Goal: Task Accomplishment & Management: Manage account settings

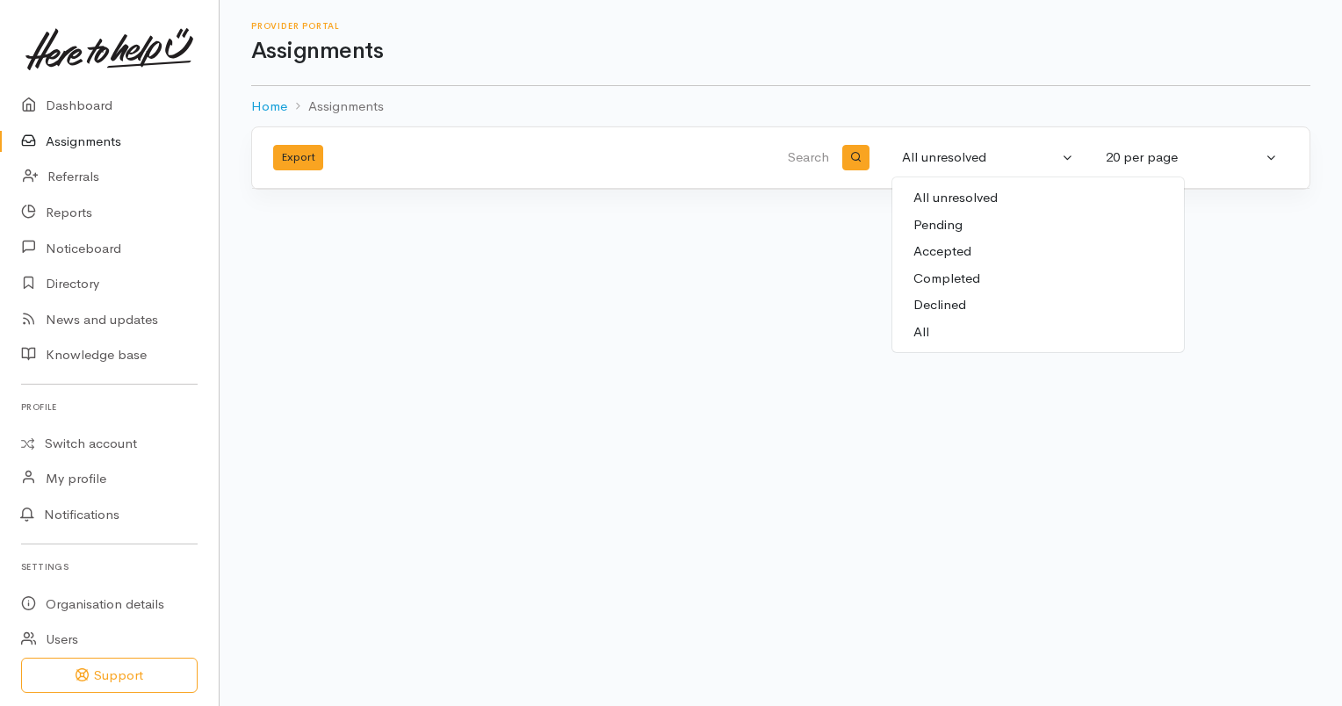
click at [965, 273] on span "Completed" at bounding box center [946, 279] width 67 height 20
select select "Completed"
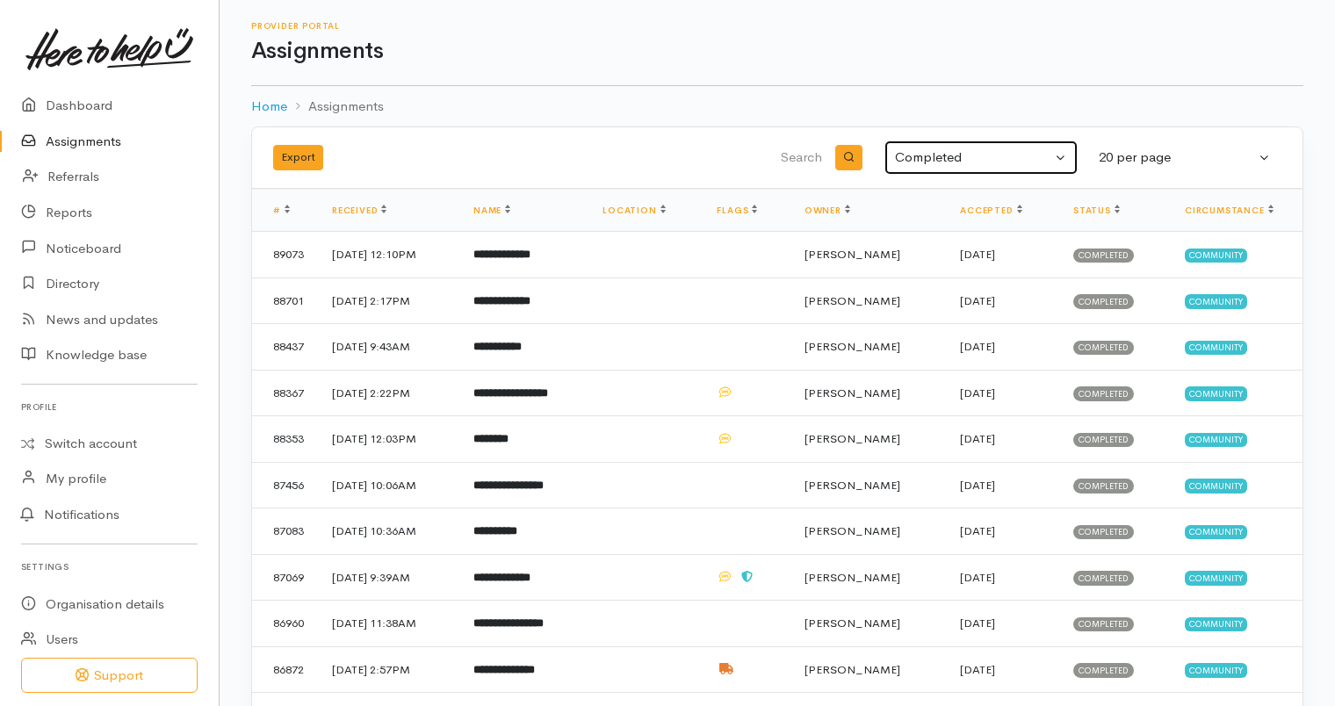
scroll to position [142, 0]
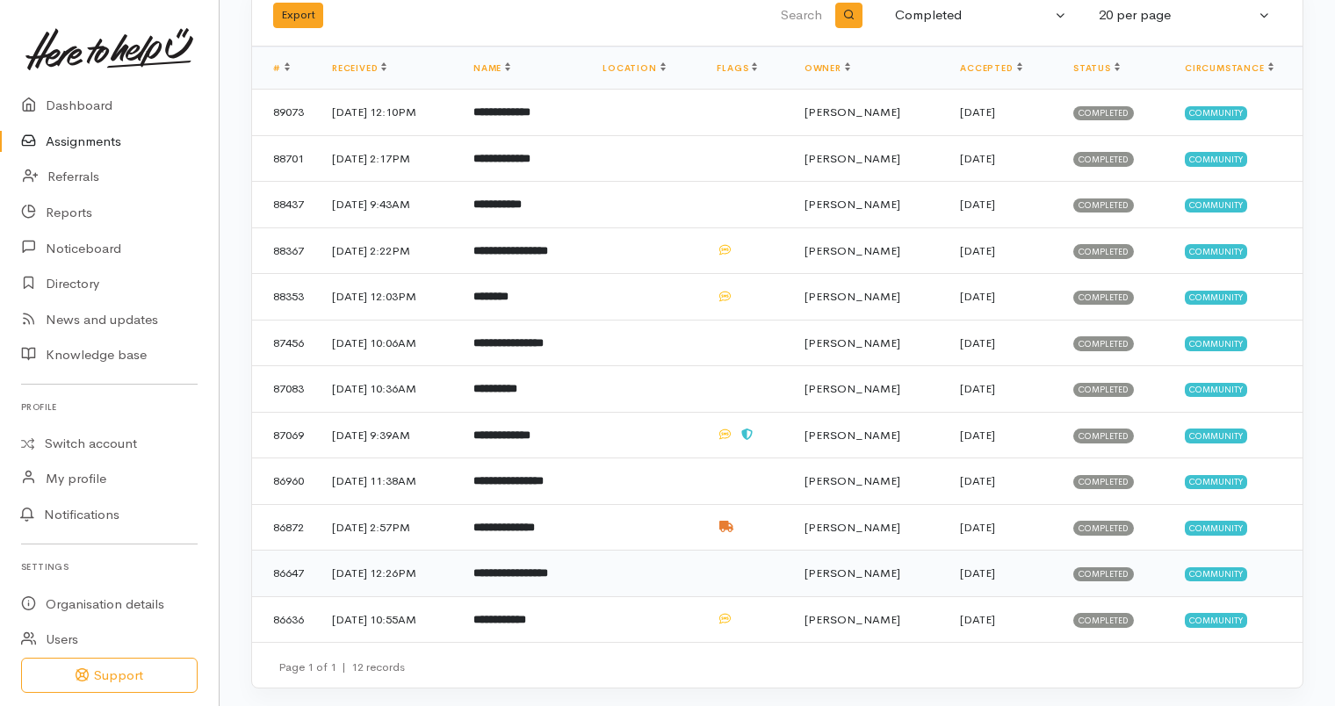
click at [548, 568] on b "**********" at bounding box center [510, 572] width 75 height 11
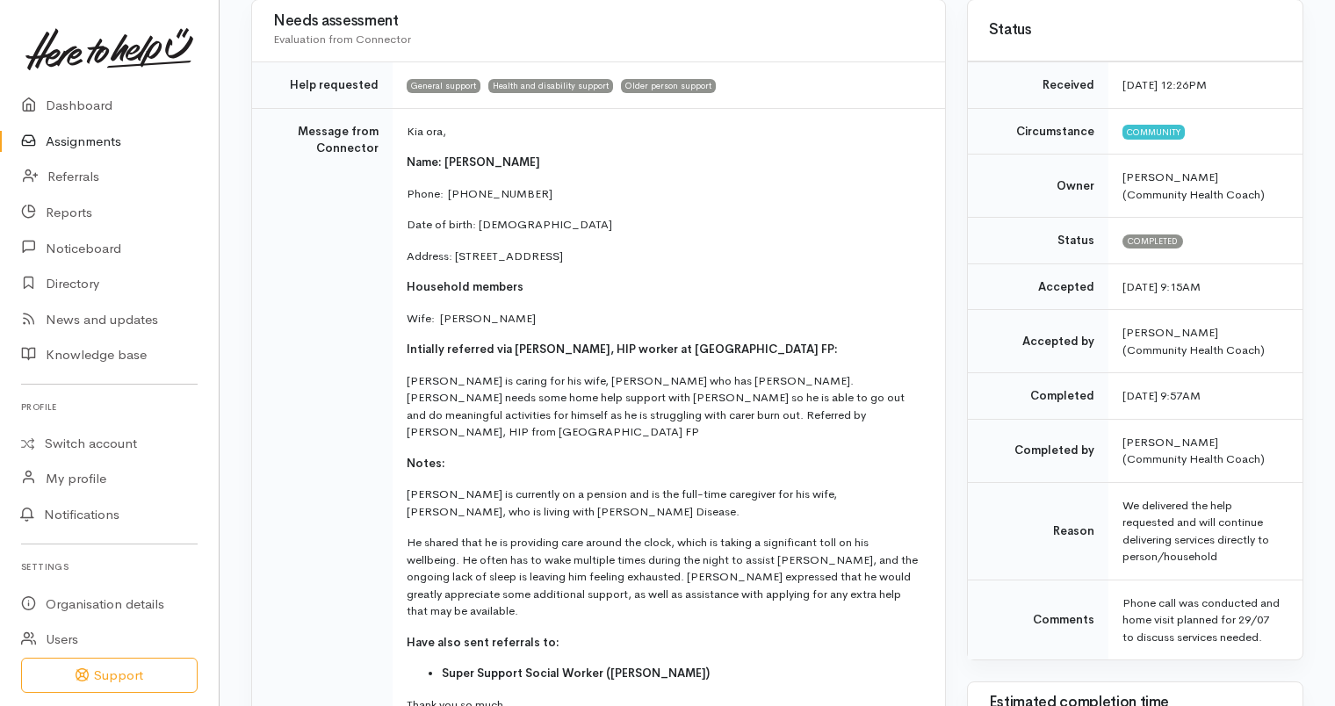
scroll to position [171, 0]
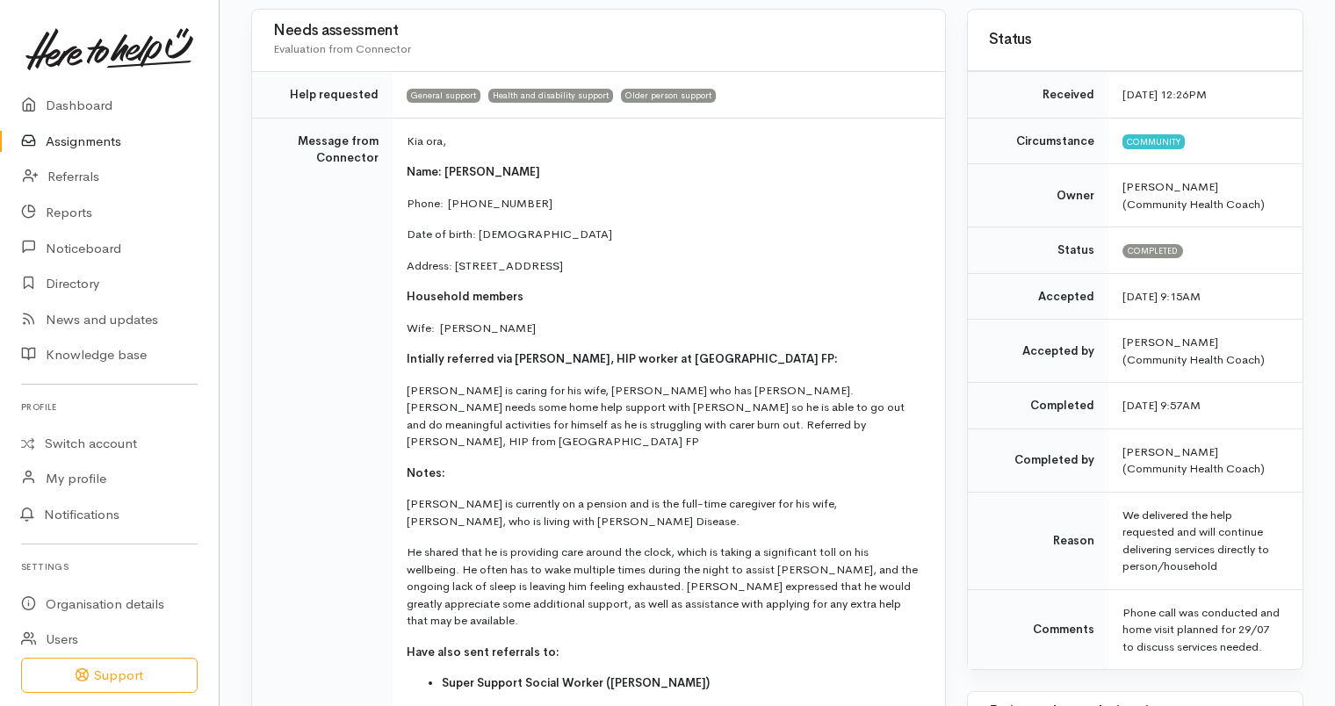
drag, startPoint x: 552, startPoint y: 168, endPoint x: 395, endPoint y: 172, distance: 157.3
click at [395, 172] on td "Kia ora, Name: Alfred Vergottini Phone:  0274813527 Date of birth: 07/03/1955 A…" at bounding box center [669, 450] width 552 height 665
drag, startPoint x: 395, startPoint y: 172, endPoint x: 694, endPoint y: 242, distance: 306.6
click at [694, 242] on td "Kia ora, Name: Alfred Vergottini Phone:  0274813527 Date of birth: 07/03/1955 A…" at bounding box center [669, 450] width 552 height 665
drag, startPoint x: 694, startPoint y: 242, endPoint x: 731, endPoint y: 278, distance: 51.5
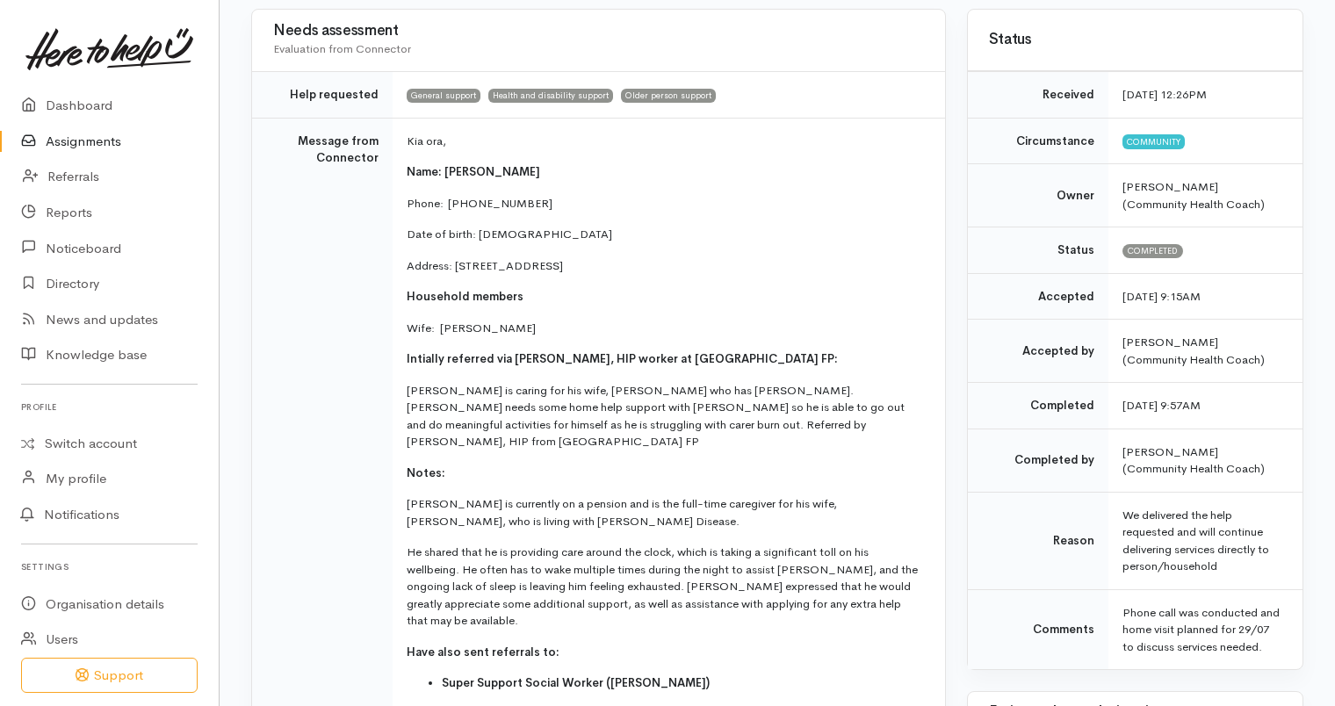
click at [731, 278] on td "Kia ora, Name: Alfred Vergottini Phone:  0274813527 Date of birth: 07/03/1955 A…" at bounding box center [669, 450] width 552 height 665
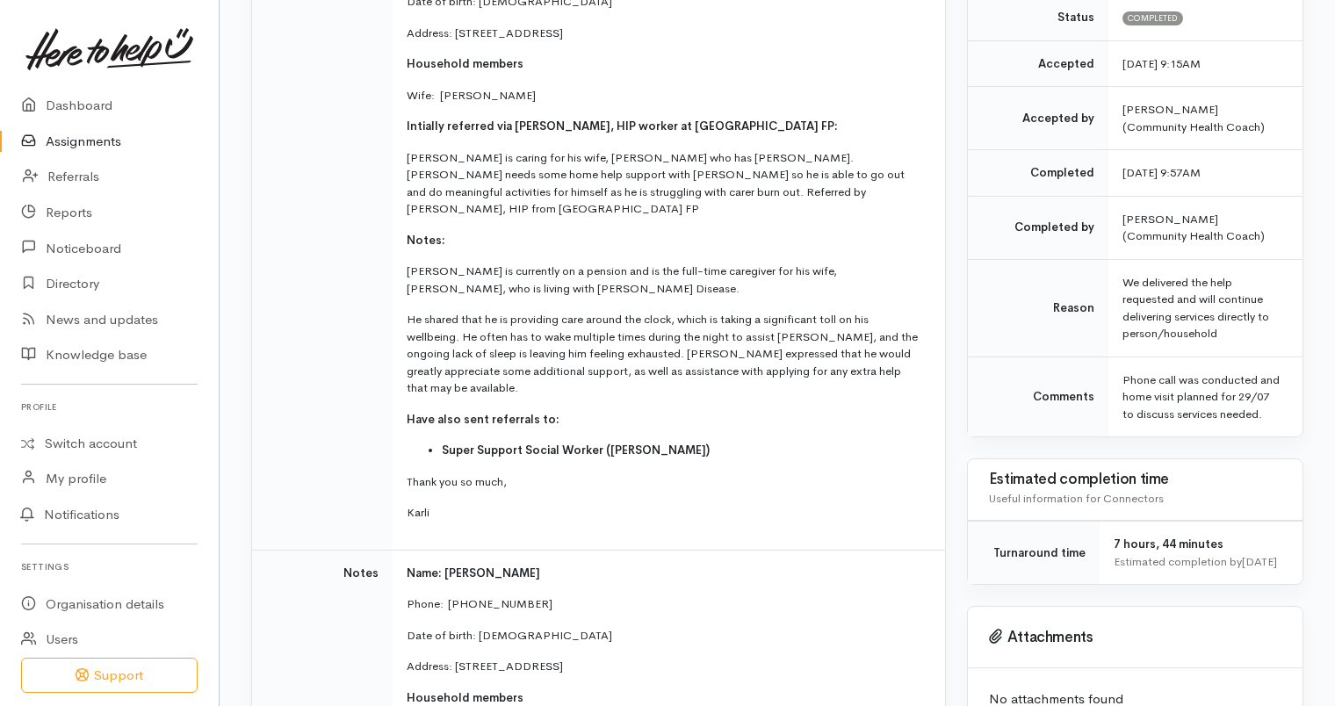
scroll to position [263, 0]
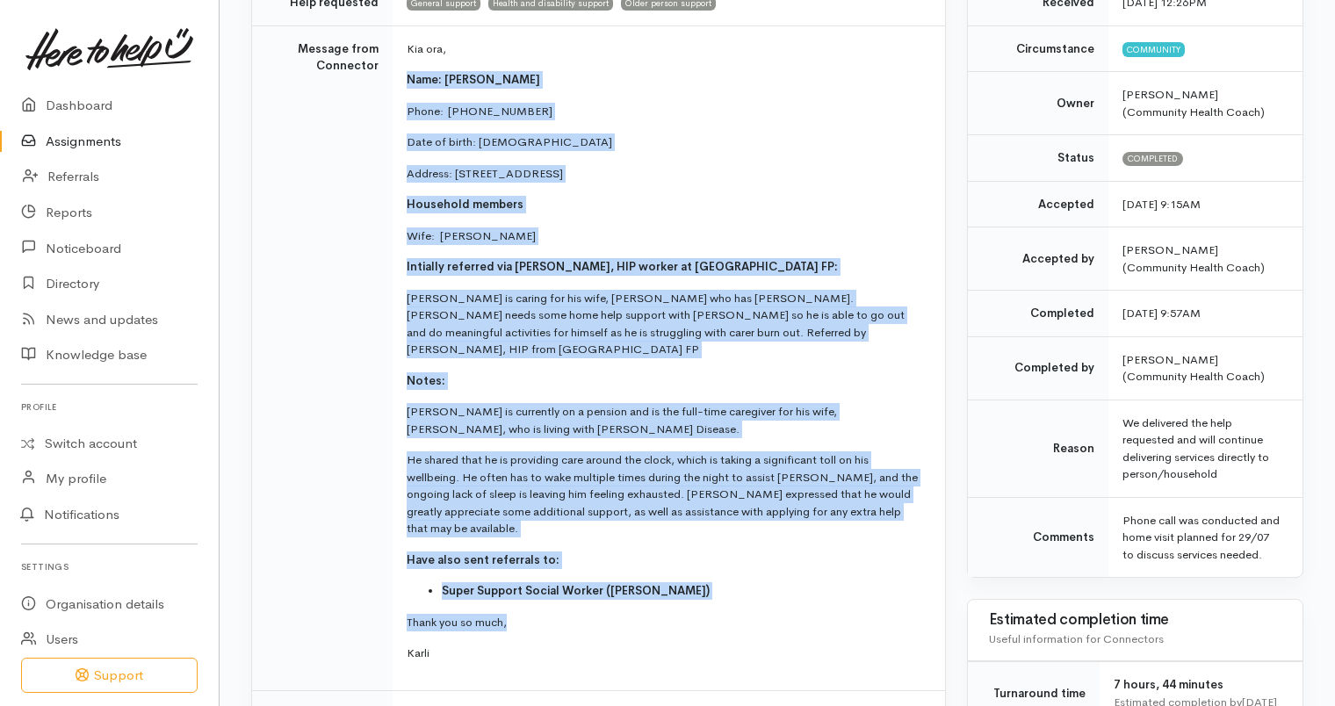
drag, startPoint x: 408, startPoint y: 71, endPoint x: 725, endPoint y: 580, distance: 599.7
click at [725, 580] on td "Kia ora, Name: Alfred Vergottini Phone:  0274813527 Date of birth: 07/03/1955 A…" at bounding box center [669, 357] width 552 height 665
copy td "Name: Alfred Vergottini Phone:  0274813527 Date of birth: 07/03/1955 Address: 1…"
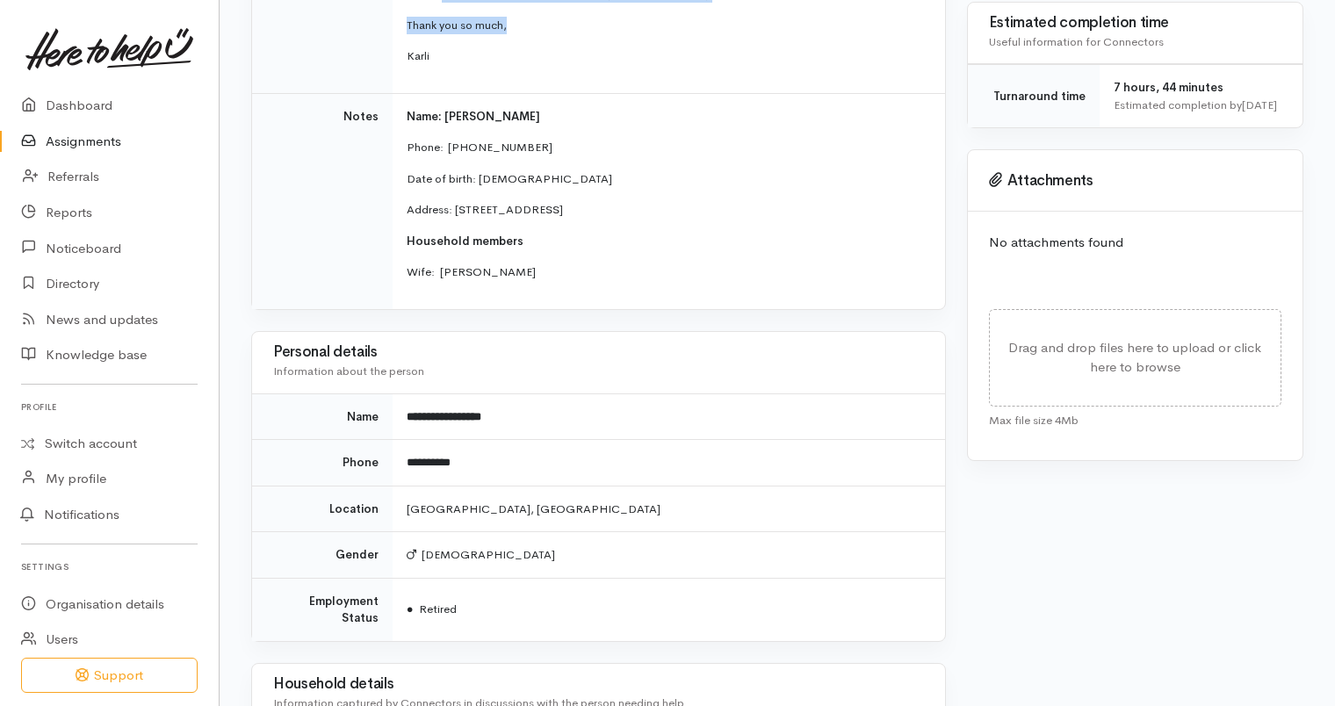
scroll to position [859, 0]
